Goal: Transaction & Acquisition: Purchase product/service

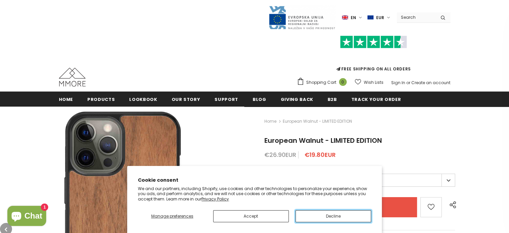
click at [301, 216] on button "Decline" at bounding box center [334, 216] width 76 height 12
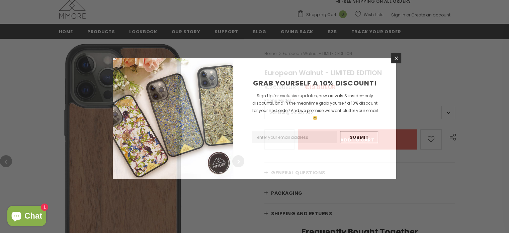
scroll to position [79, 0]
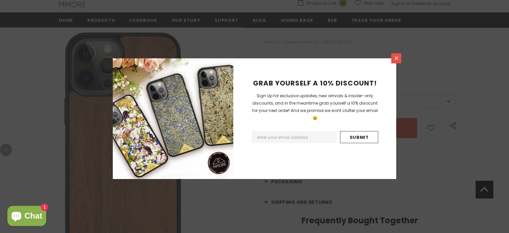
click at [395, 60] on icon at bounding box center [397, 58] width 6 height 6
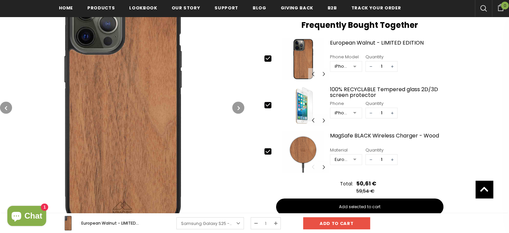
scroll to position [277, 0]
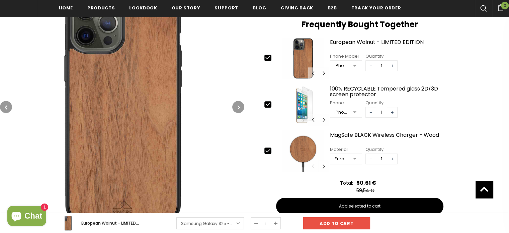
click at [370, 64] on span "−" at bounding box center [371, 66] width 10 height 10
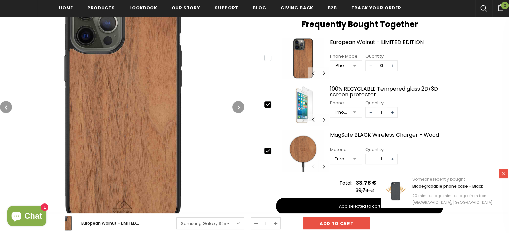
click at [394, 64] on span "+" at bounding box center [392, 66] width 10 height 10
type input "1"
click at [370, 110] on span "−" at bounding box center [371, 112] width 10 height 10
type input "0"
click at [501, 171] on icon at bounding box center [504, 174] width 6 height 6
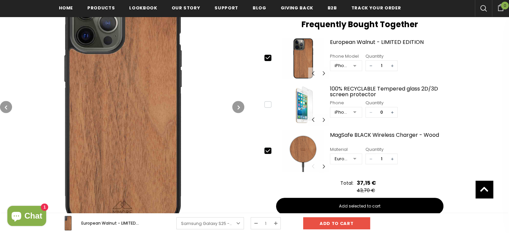
click at [371, 160] on span "−" at bounding box center [371, 159] width 10 height 10
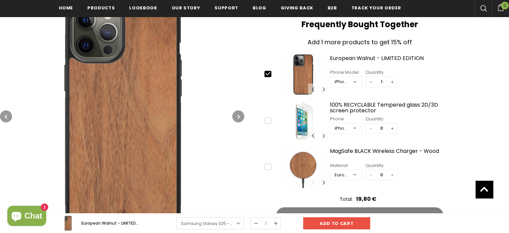
click at [394, 173] on span "+" at bounding box center [392, 175] width 10 height 10
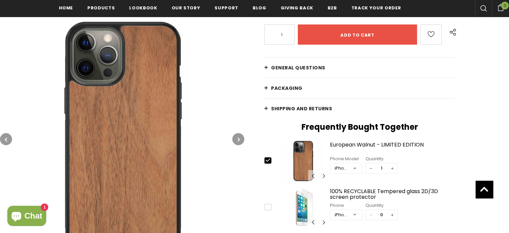
scroll to position [174, 0]
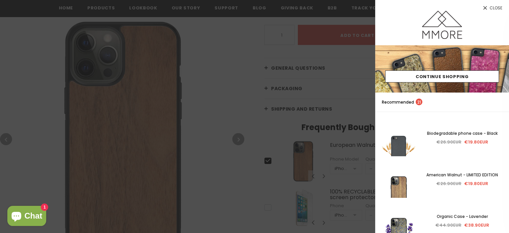
click at [270, 151] on div at bounding box center [254, 116] width 509 height 233
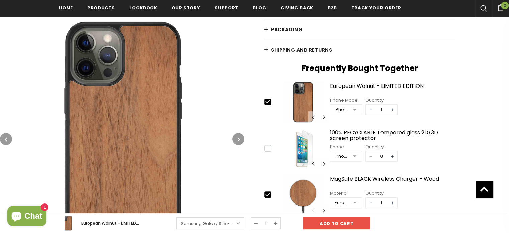
scroll to position [233, 0]
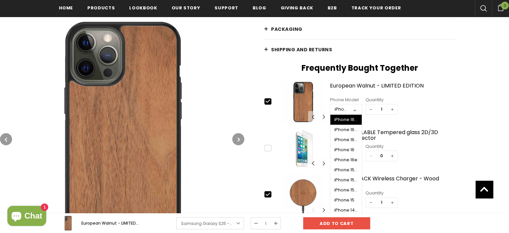
click at [340, 108] on div "iPhone 15 Pro Max" at bounding box center [342, 109] width 14 height 7
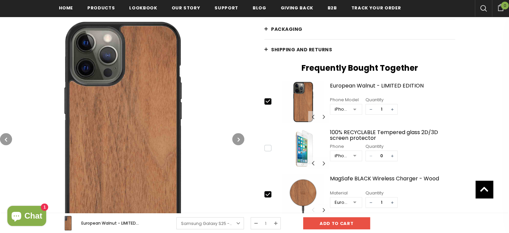
click at [340, 108] on div "iPhone 15 Pro Max" at bounding box center [342, 109] width 14 height 7
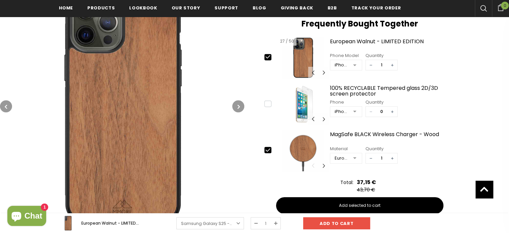
scroll to position [282, 0]
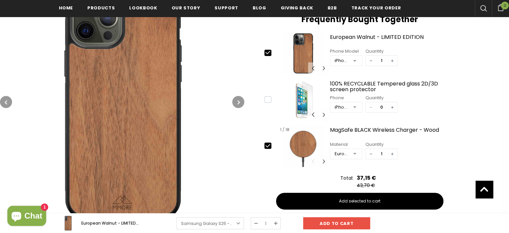
click at [279, 152] on img at bounding box center [303, 146] width 51 height 42
click at [266, 145] on icon at bounding box center [268, 145] width 4 height 3
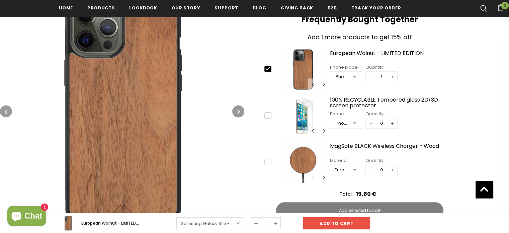
click at [267, 163] on icon at bounding box center [267, 161] width 7 height 7
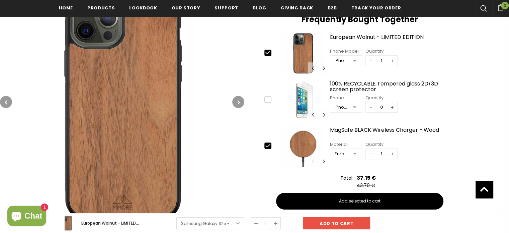
click at [268, 143] on icon at bounding box center [267, 145] width 7 height 7
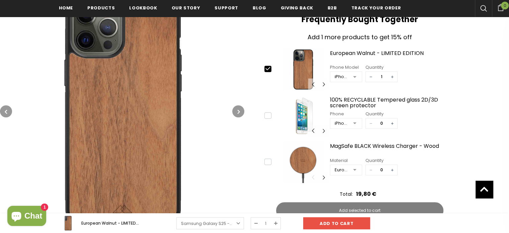
click at [267, 161] on icon at bounding box center [267, 161] width 7 height 7
type input "1"
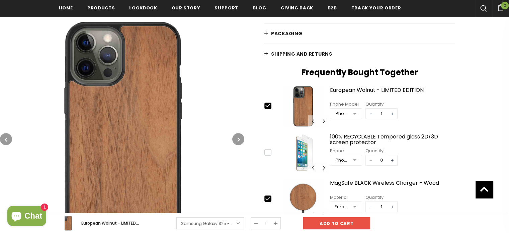
scroll to position [229, 0]
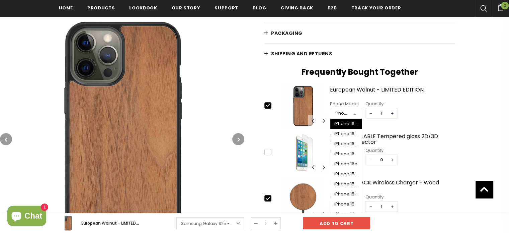
click at [348, 112] on div at bounding box center [354, 113] width 13 height 10
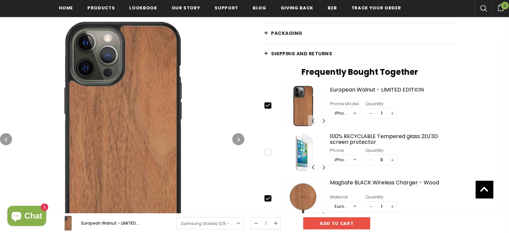
click at [442, 51] on link "Shipping and returns" at bounding box center [359, 54] width 191 height 20
